Goal: Transaction & Acquisition: Purchase product/service

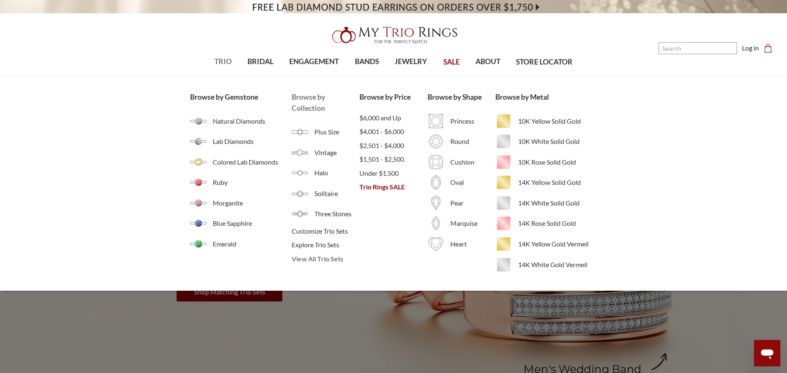
click at [316, 259] on span "View All Trio Sets" at bounding box center [326, 259] width 68 height 10
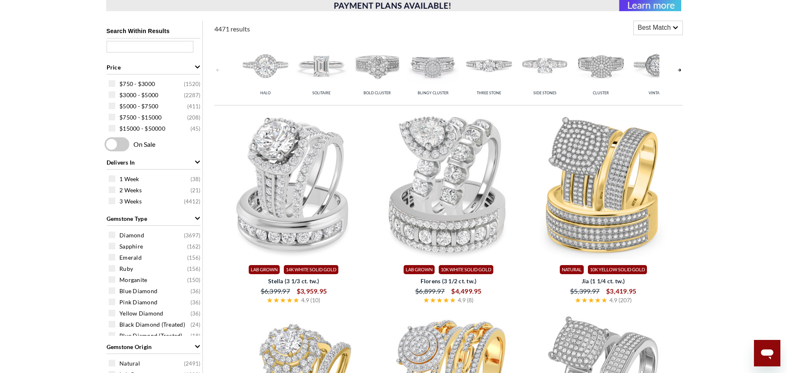
scroll to position [347, 0]
